Goal: Learn about a topic

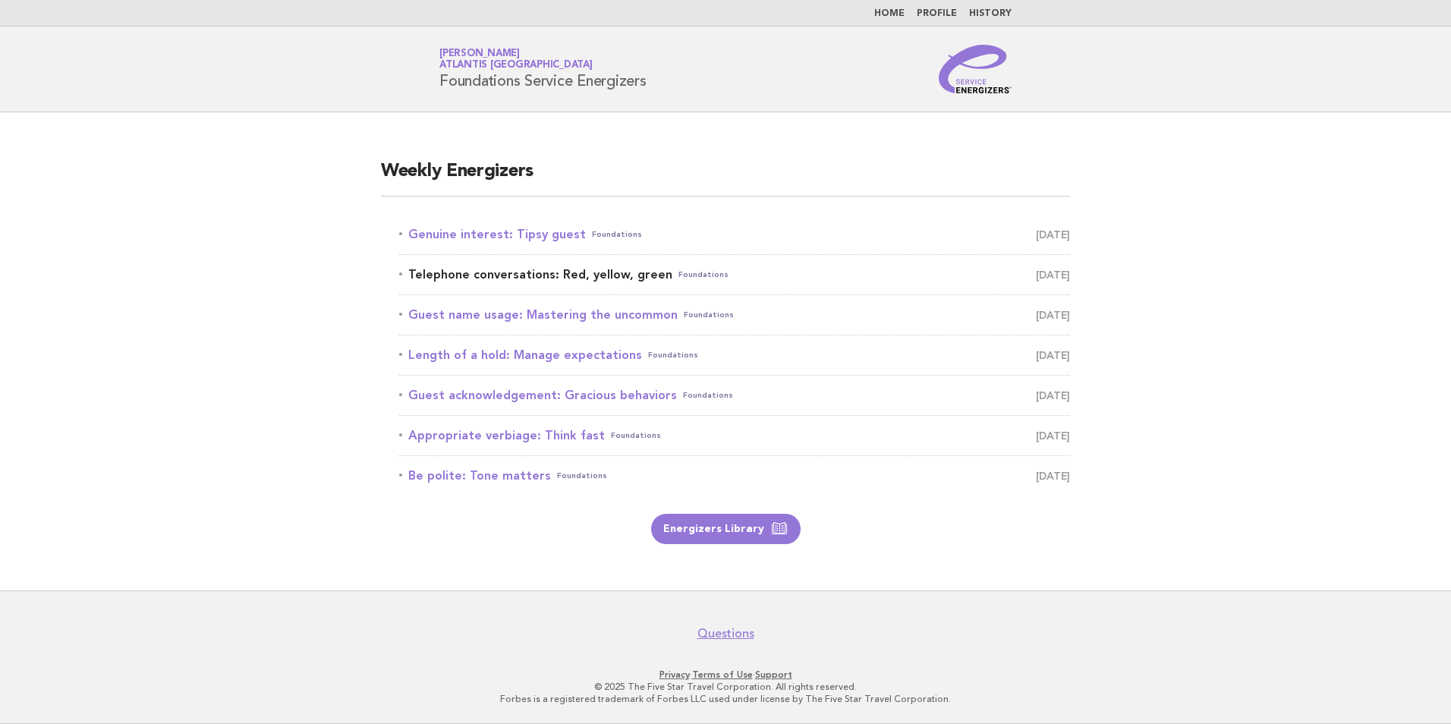
click at [1046, 279] on span "[DATE]" at bounding box center [1053, 274] width 34 height 21
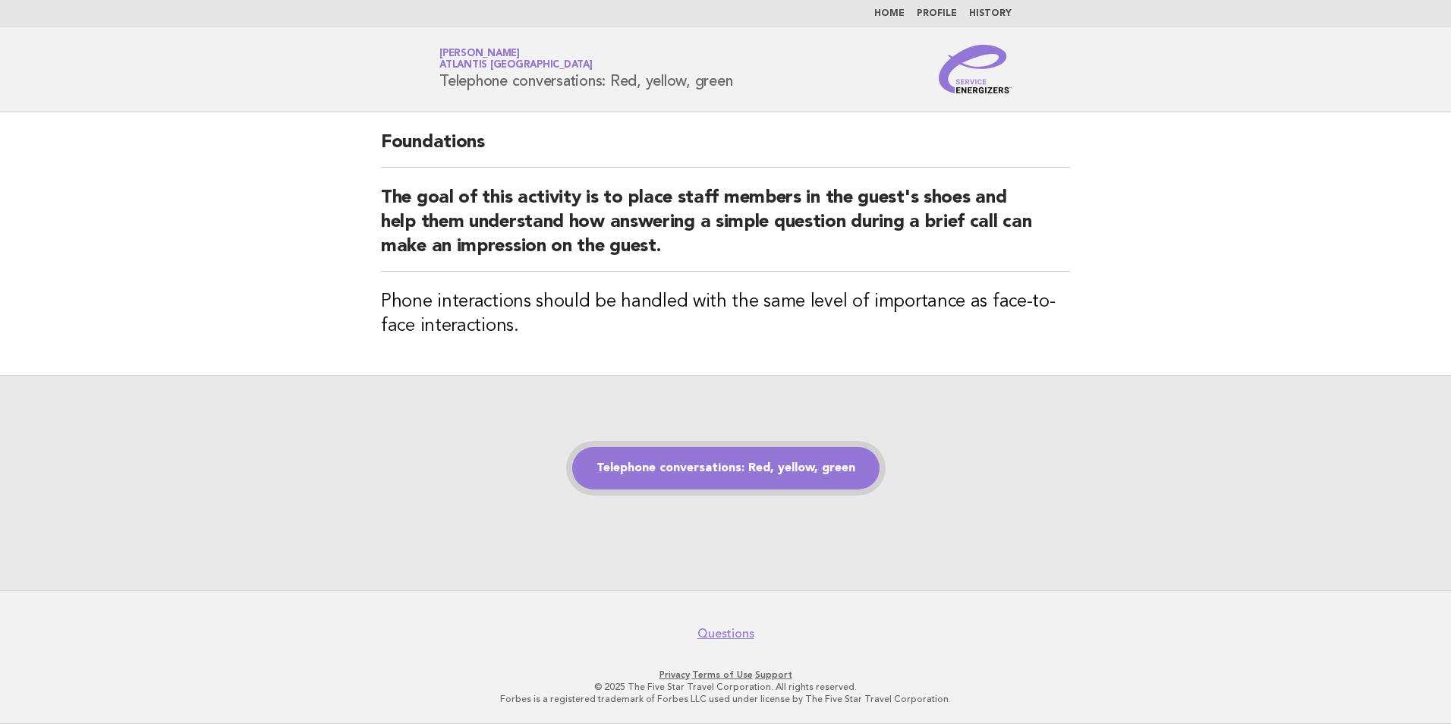
click at [778, 467] on link "Telephone conversations: Red, yellow, green" at bounding box center [725, 468] width 307 height 42
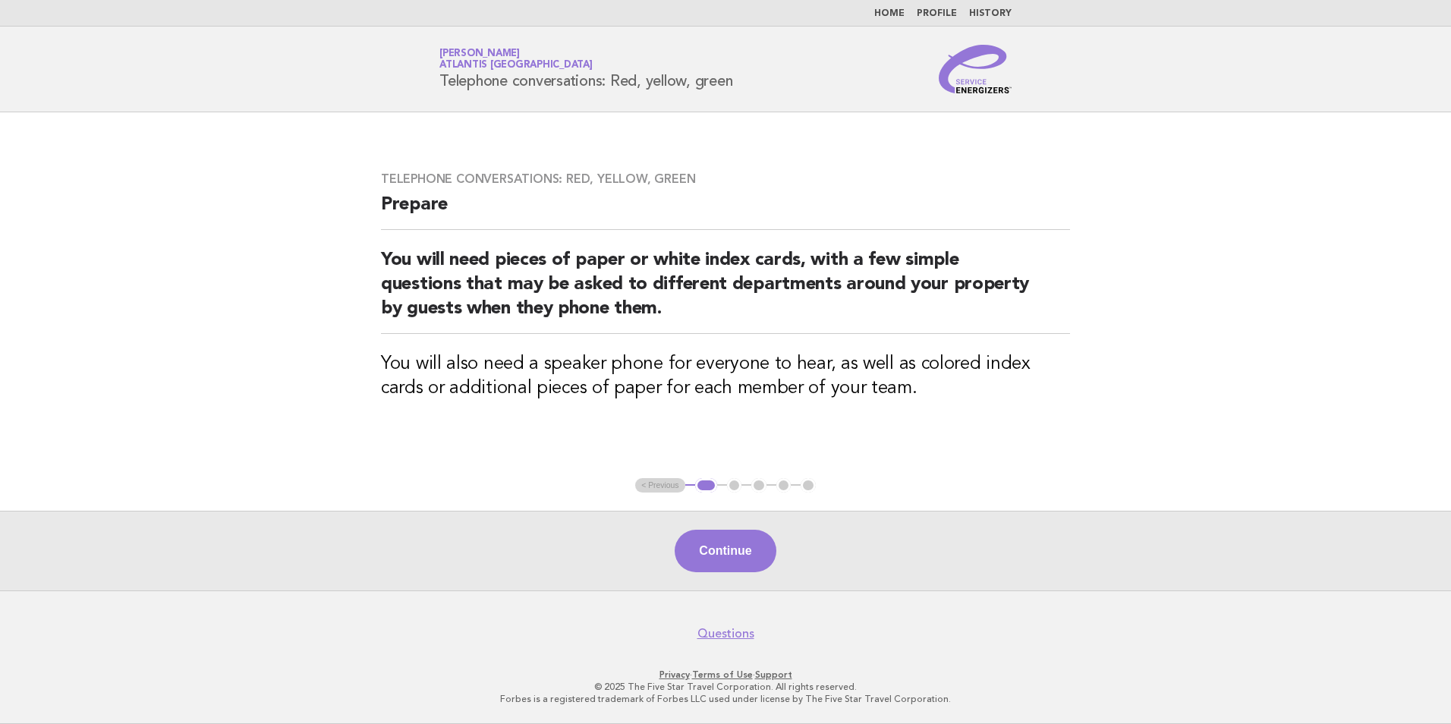
click at [706, 574] on div "Continue" at bounding box center [725, 551] width 1451 height 80
click at [714, 553] on button "Continue" at bounding box center [725, 551] width 101 height 42
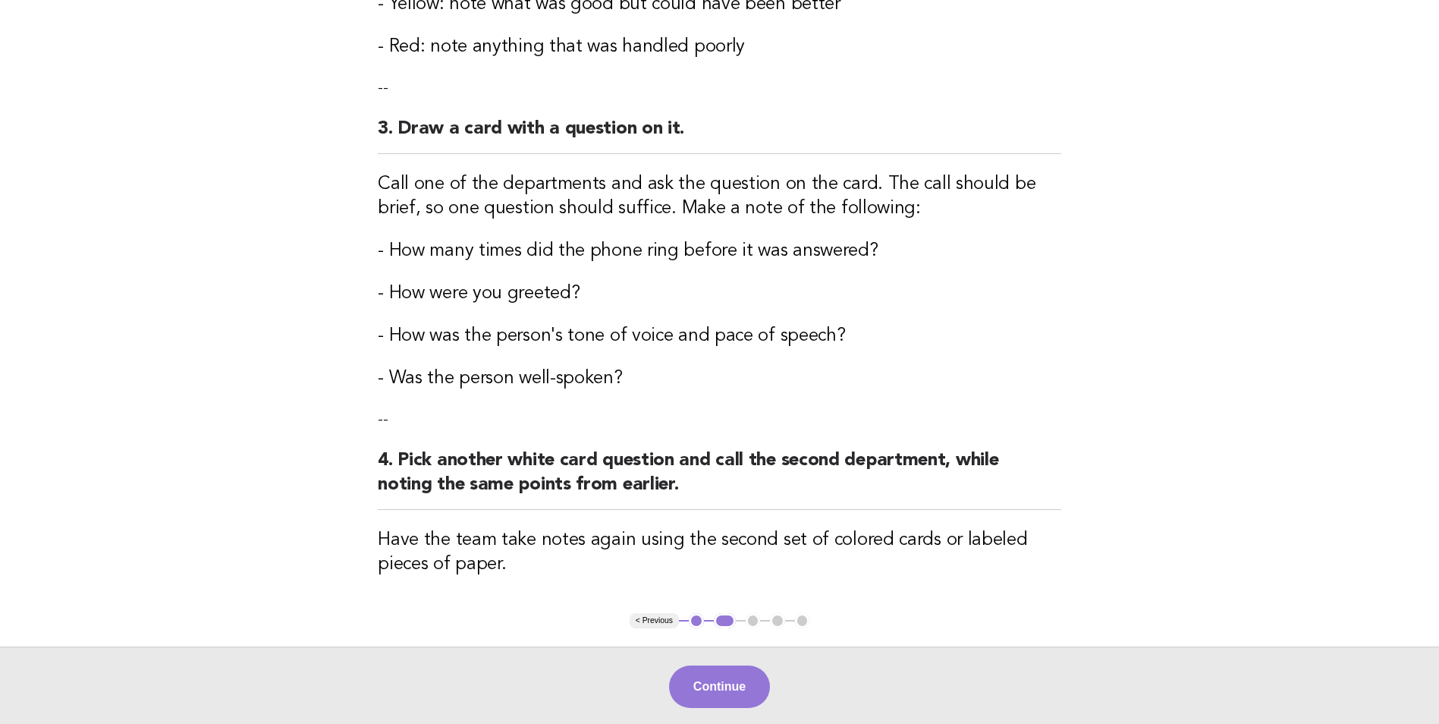
scroll to position [607, 0]
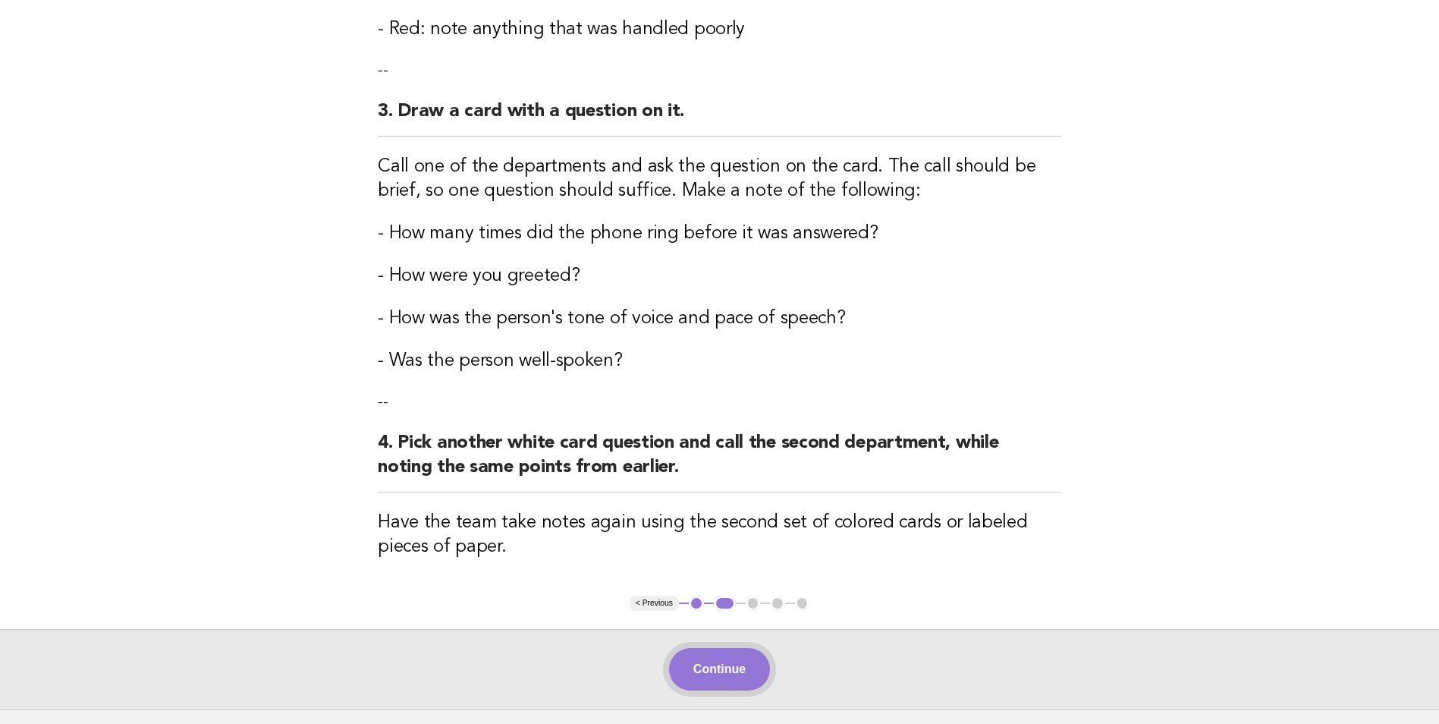
click at [720, 663] on button "Continue" at bounding box center [719, 669] width 101 height 42
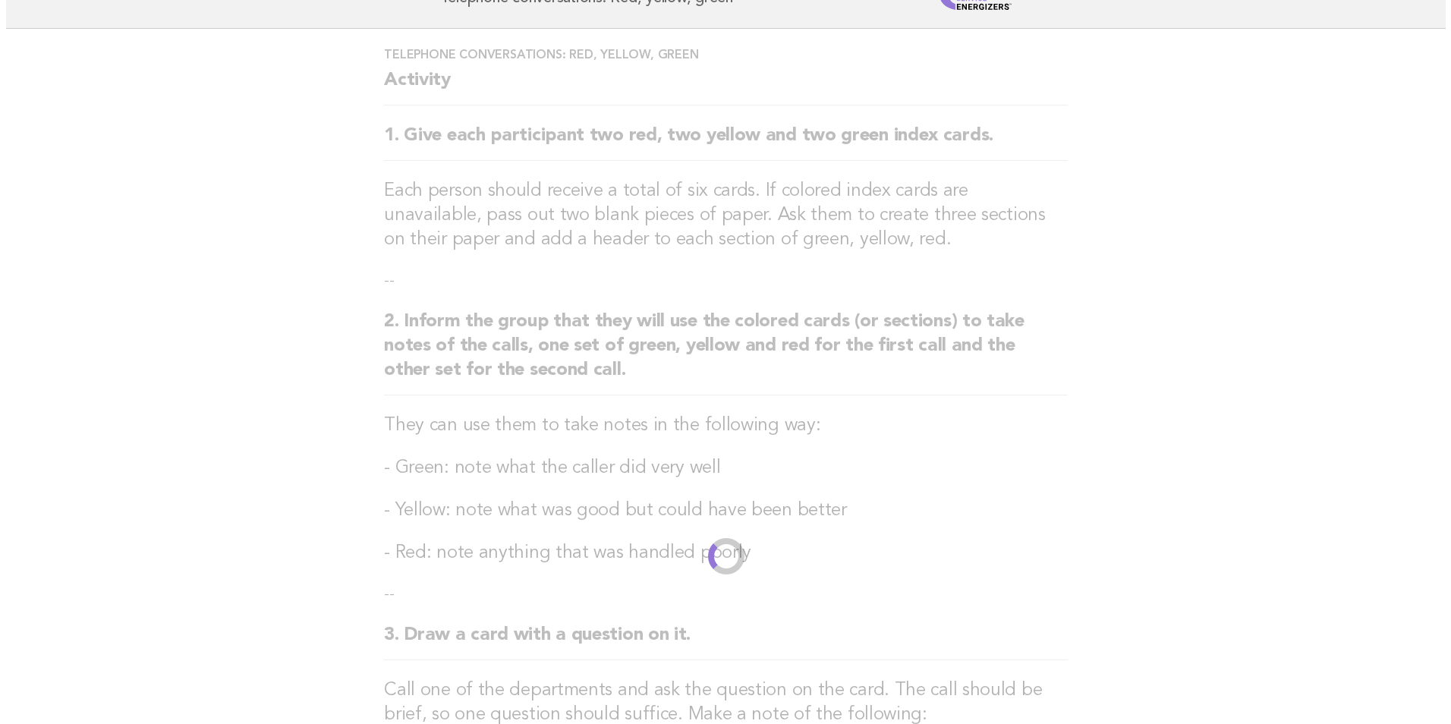
scroll to position [0, 0]
